Goal: Information Seeking & Learning: Learn about a topic

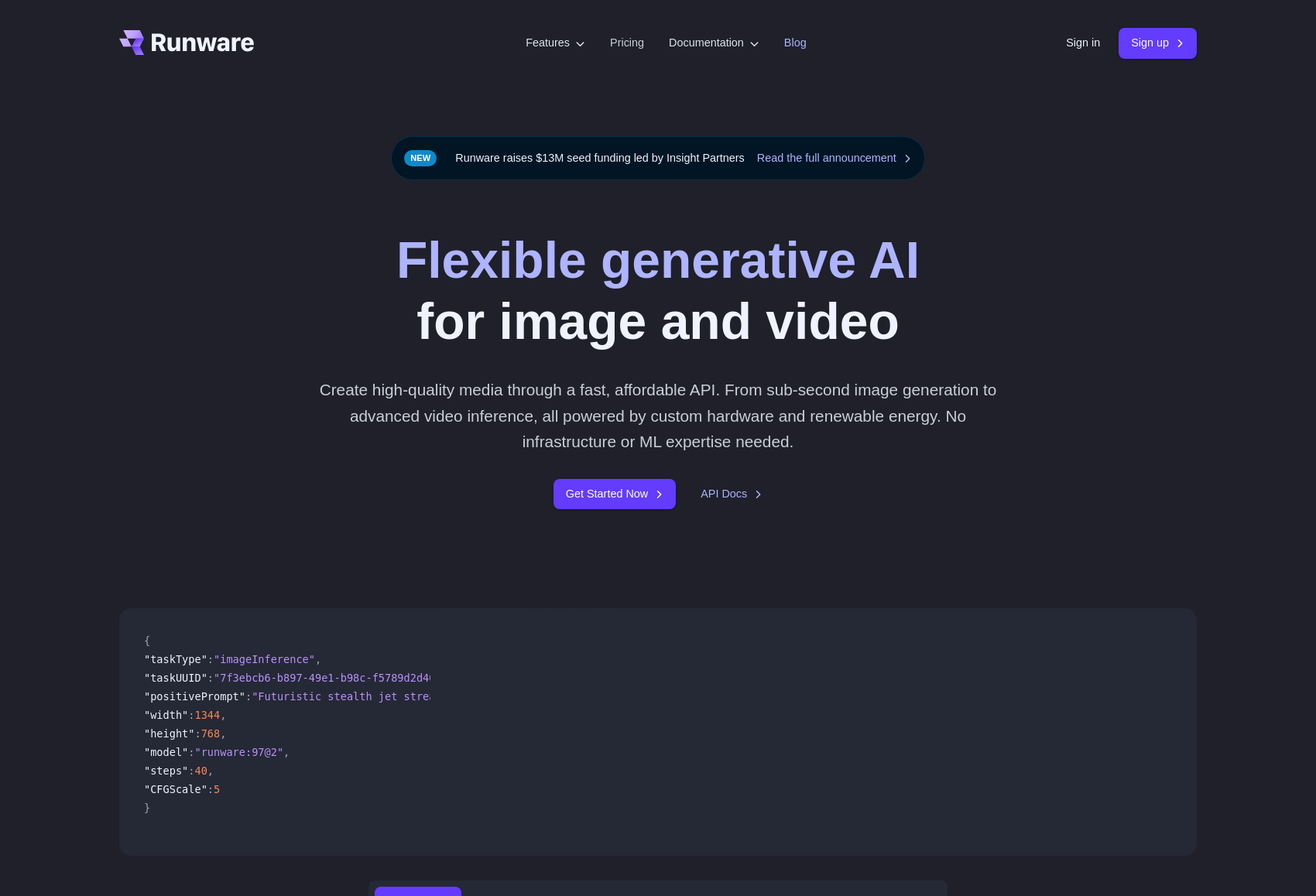
click at [799, 40] on link "Blog" at bounding box center [794, 43] width 22 height 17
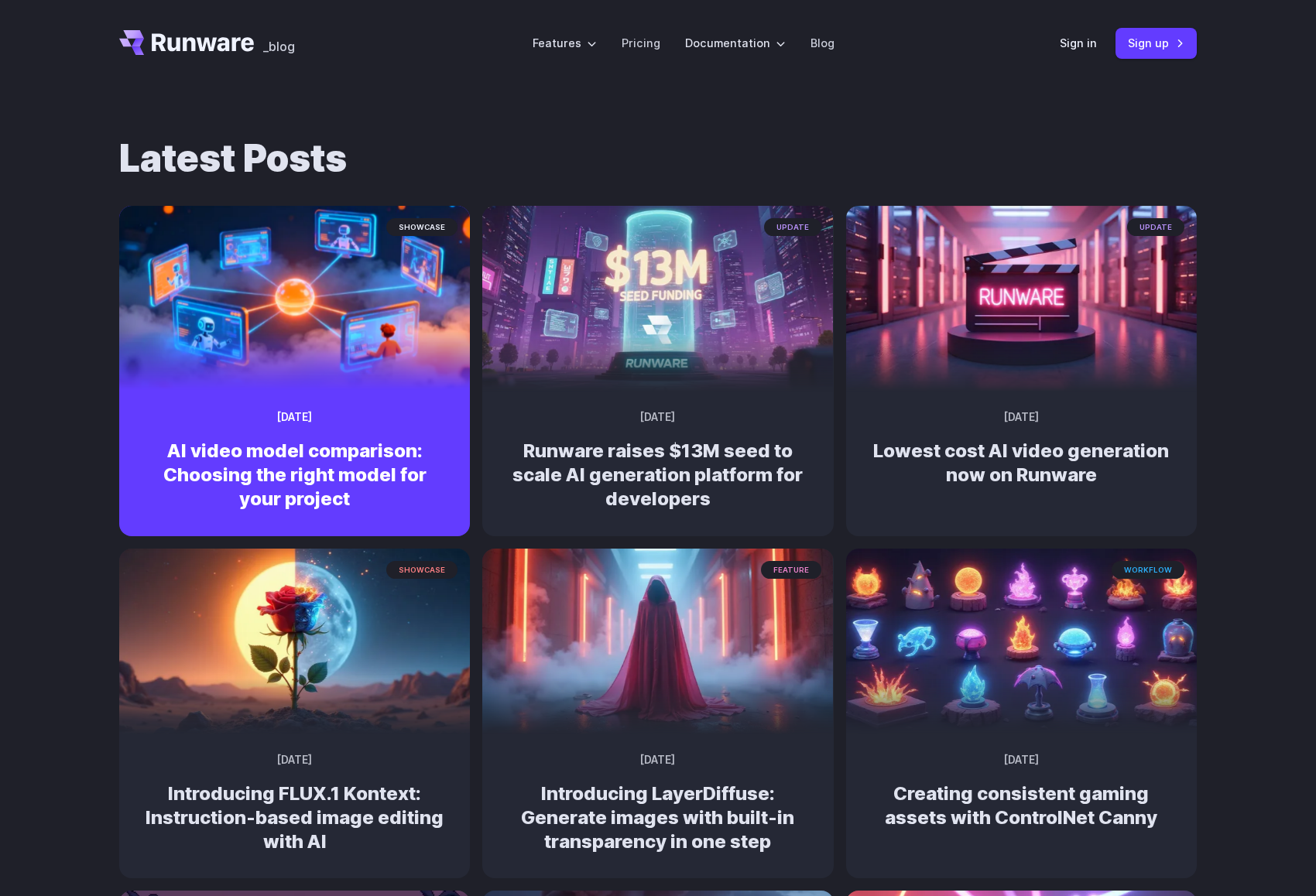
click at [267, 375] on img at bounding box center [294, 291] width 368 height 195
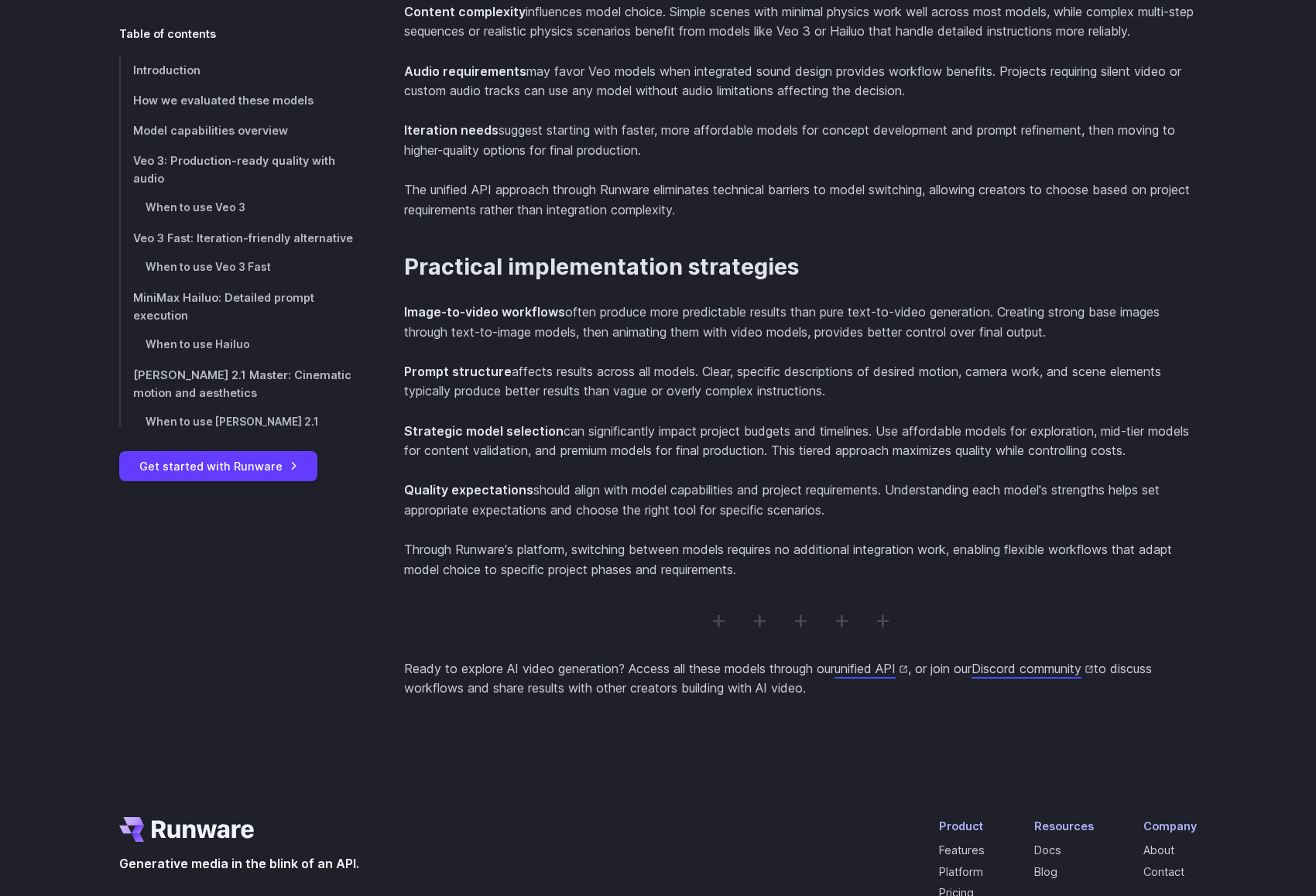
scroll to position [11134, 0]
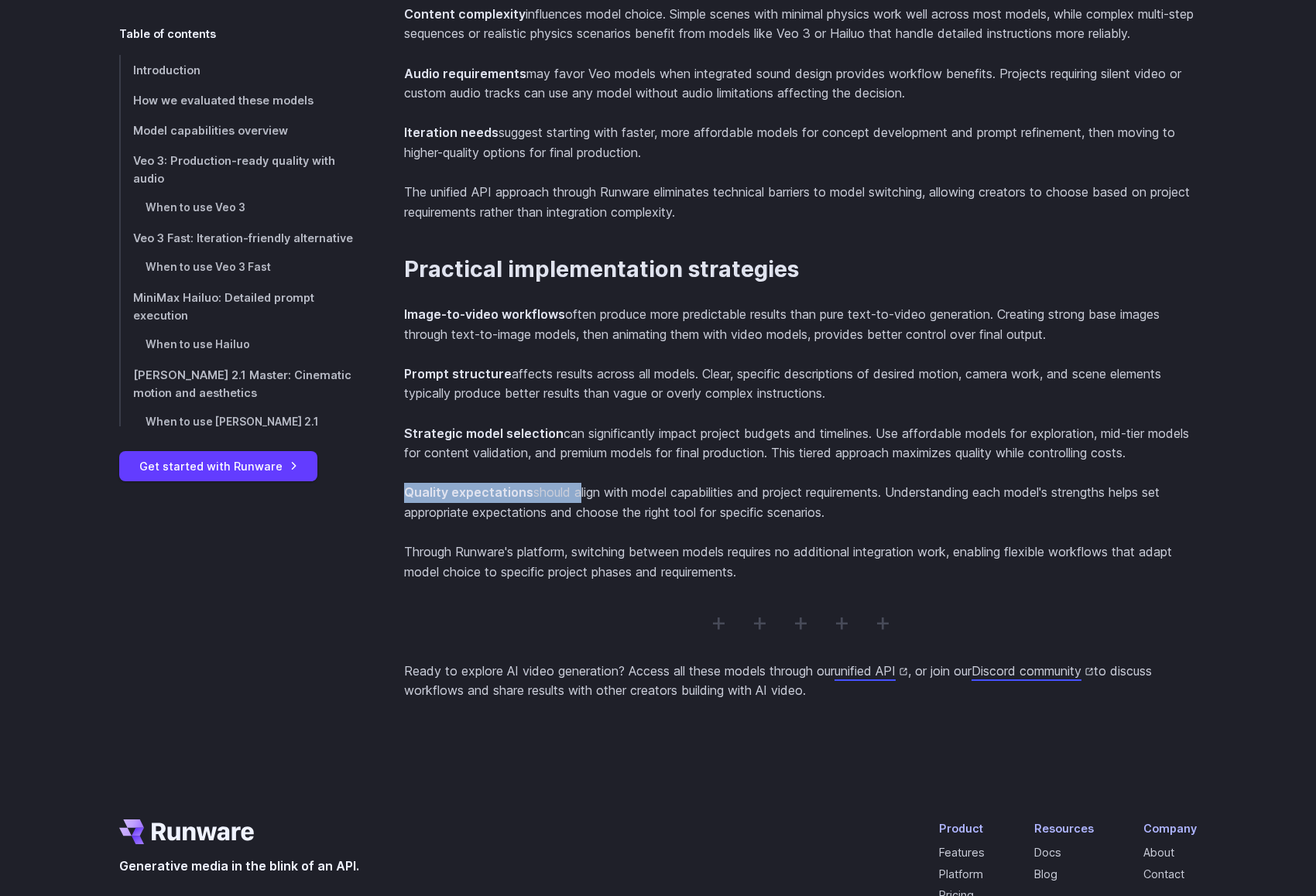
drag, startPoint x: 478, startPoint y: 541, endPoint x: 578, endPoint y: 544, distance: 100.0
click at [578, 522] on p "Quality expectations should align with model capabilities and project requireme…" at bounding box center [800, 502] width 793 height 40
click at [591, 522] on p "Quality expectations should align with model capabilities and project requireme…" at bounding box center [800, 502] width 793 height 40
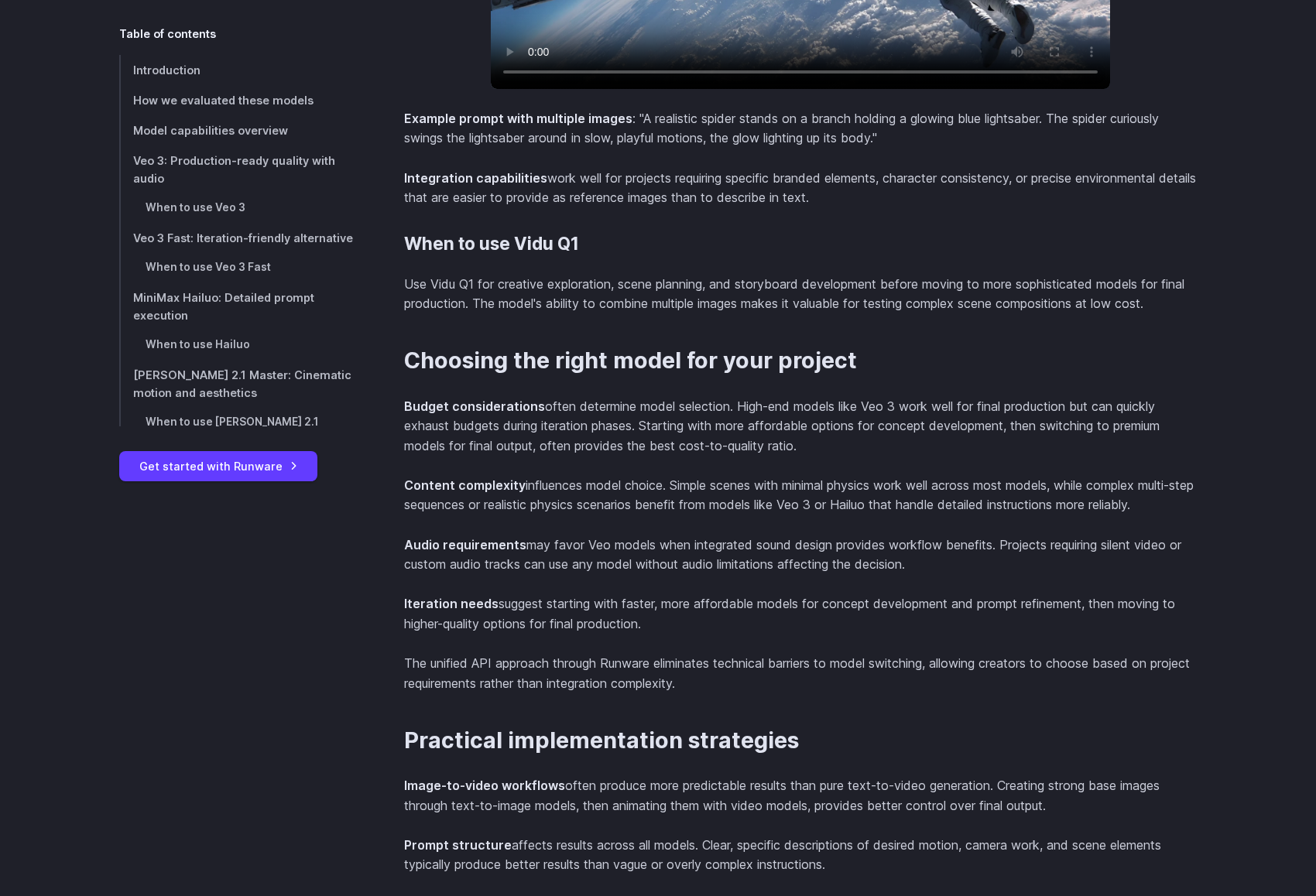
scroll to position [10662, 0]
